Goal: Transaction & Acquisition: Download file/media

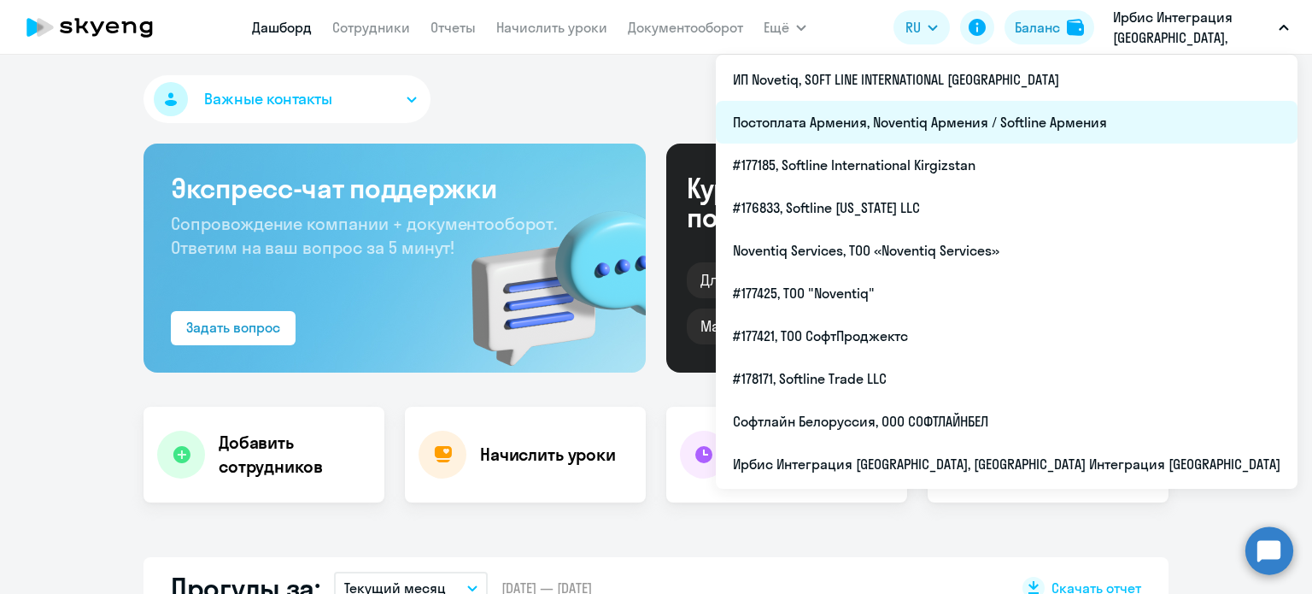
click at [1086, 122] on li "Постоплата Армения, Noventiq Армения / Softline Армения" at bounding box center [1007, 122] width 582 height 43
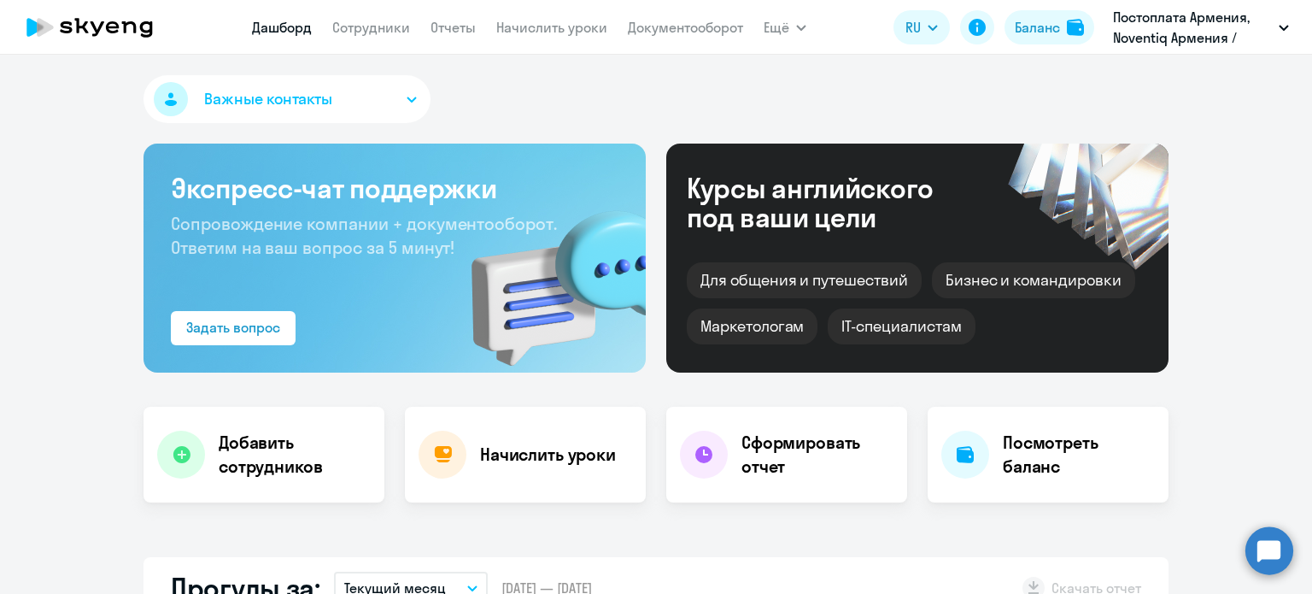
click at [704, 17] on app-menu-item-link "Документооборот" at bounding box center [685, 27] width 115 height 21
click at [705, 29] on link "Документооборот" at bounding box center [685, 27] width 115 height 17
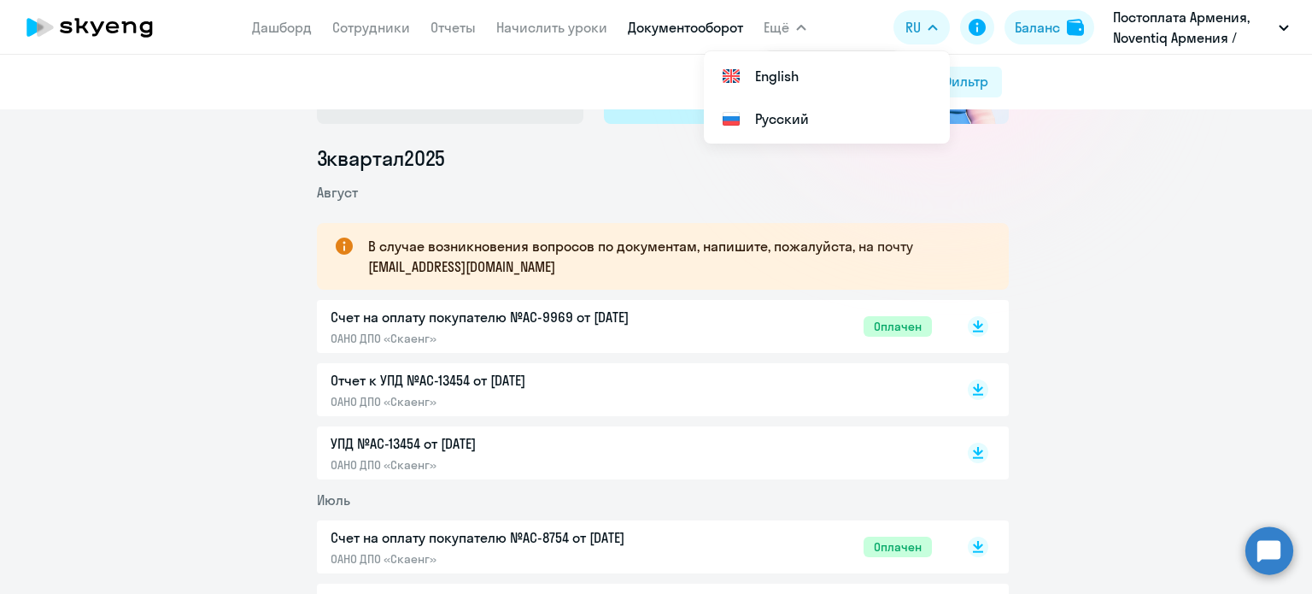
scroll to position [171, 0]
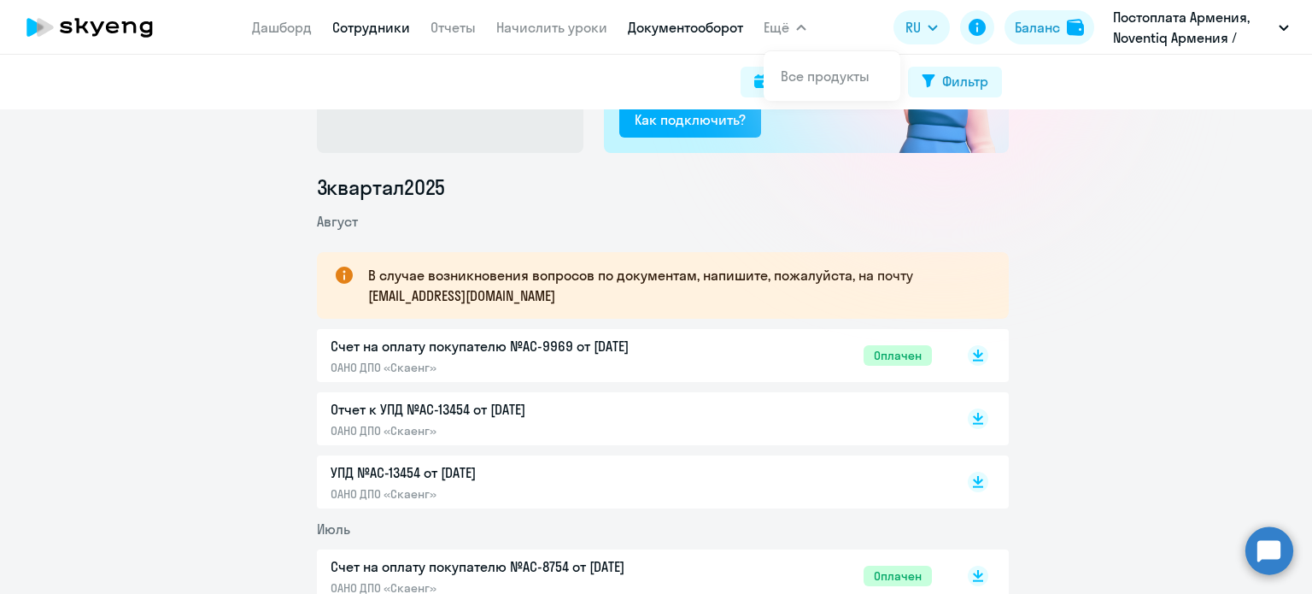
click at [341, 23] on link "Сотрудники" at bounding box center [371, 27] width 78 height 17
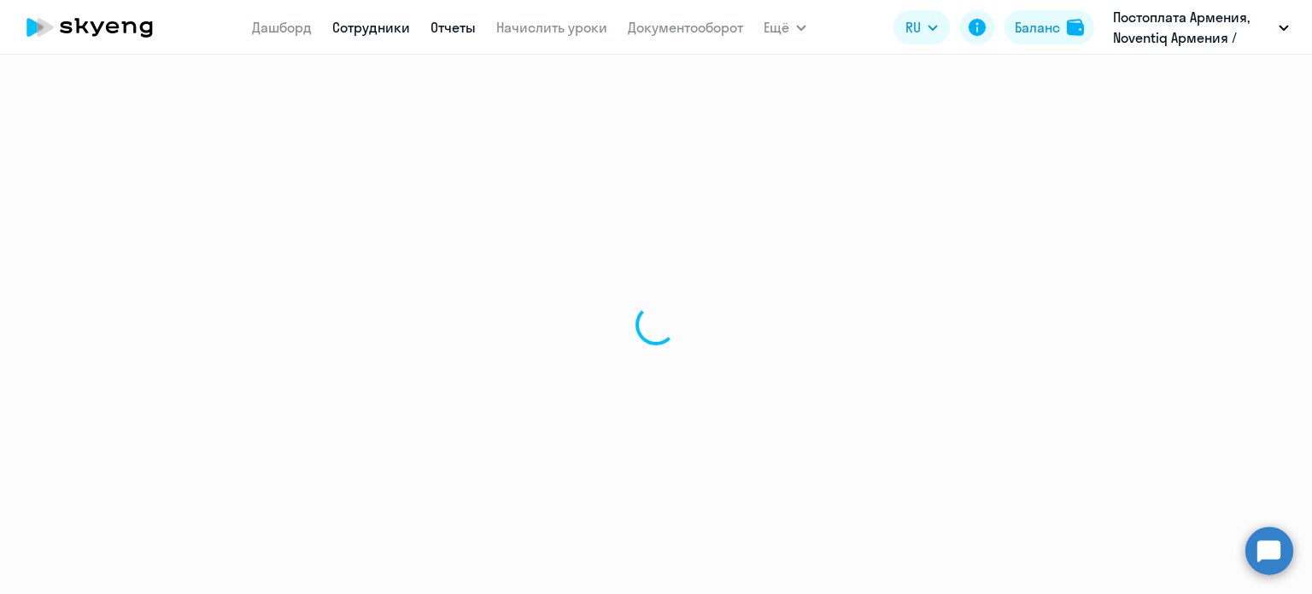
select select "30"
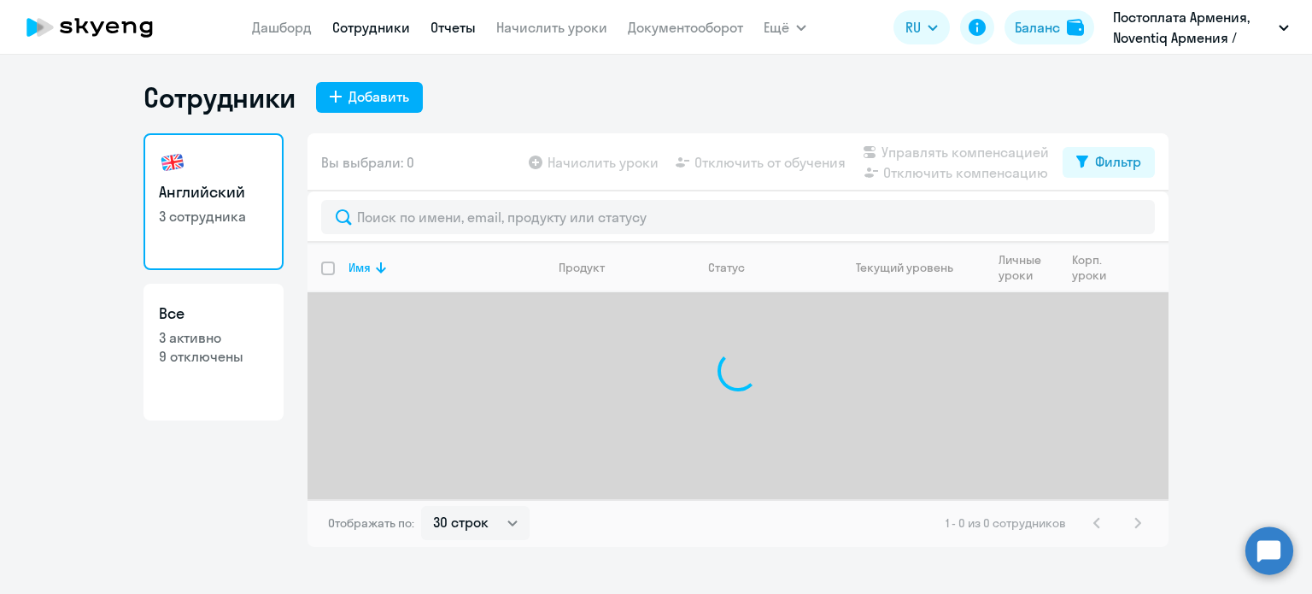
click at [471, 23] on link "Отчеты" at bounding box center [452, 27] width 45 height 17
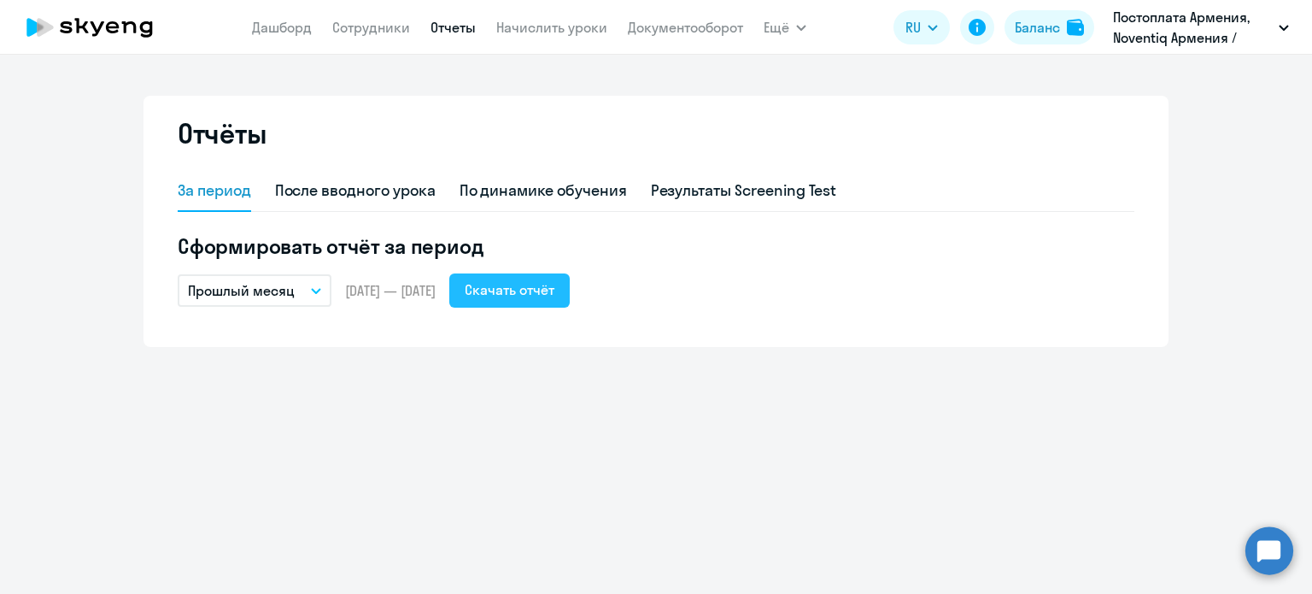
click at [539, 297] on div "Скачать отчёт" at bounding box center [510, 289] width 90 height 20
